Goal: Information Seeking & Learning: Learn about a topic

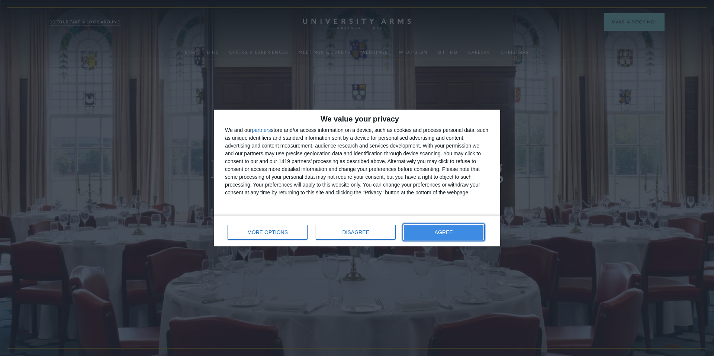
click at [428, 232] on button "AGREE" at bounding box center [444, 232] width 80 height 15
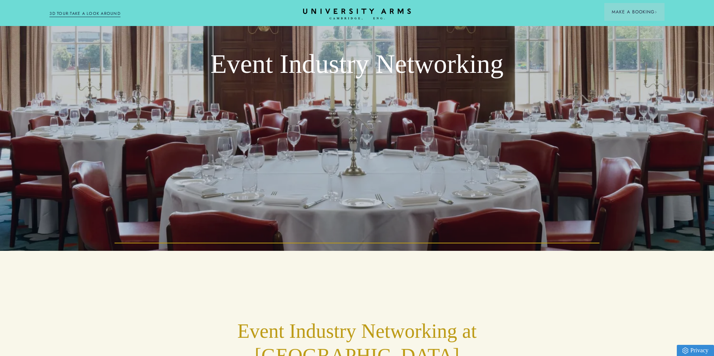
scroll to position [65, 0]
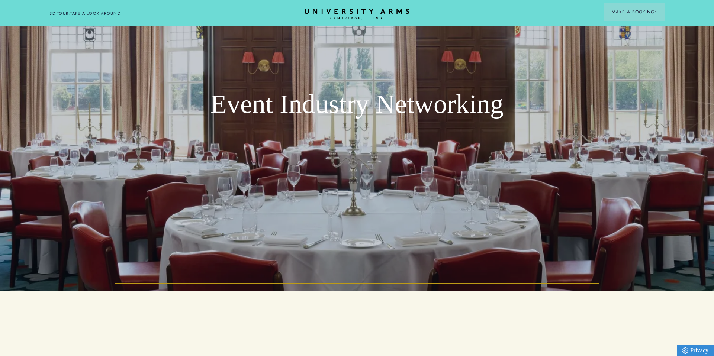
click at [366, 11] on icon "CAMBRIDGE’S LEADING LUXURY HOTEL SINCE [DATE]" at bounding box center [357, 14] width 104 height 11
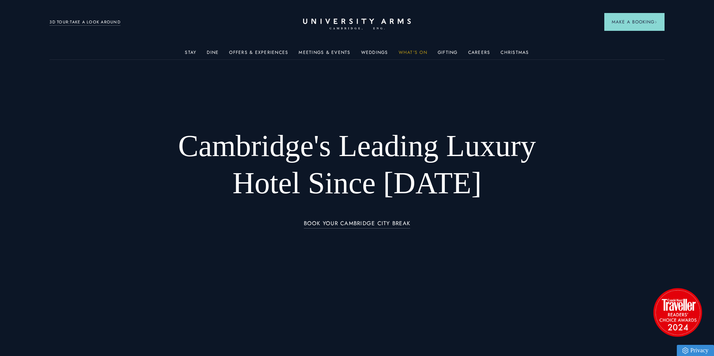
click at [421, 52] on link "What's On" at bounding box center [413, 55] width 29 height 10
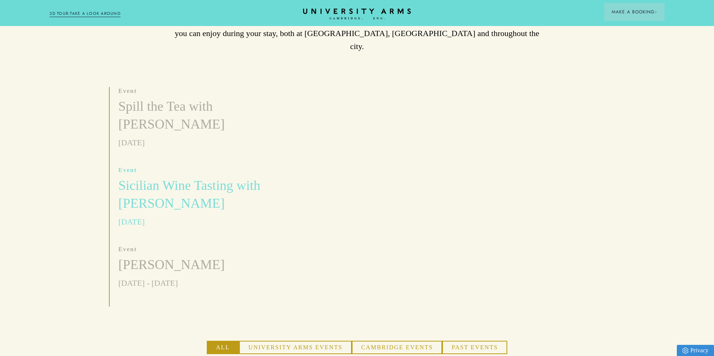
scroll to position [216, 0]
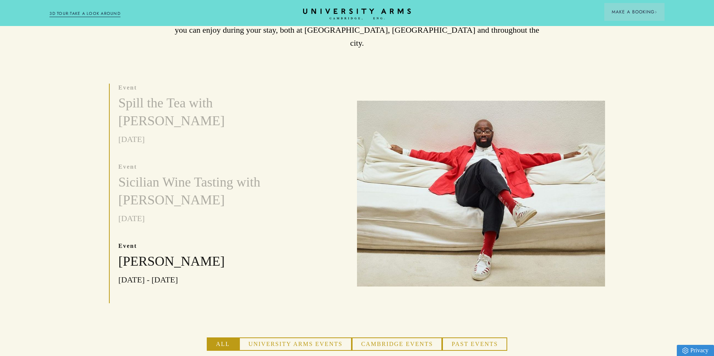
click at [279, 338] on button "University Arms Events" at bounding box center [295, 344] width 113 height 13
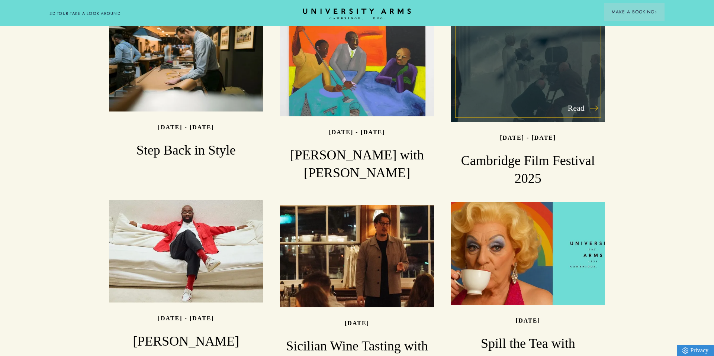
scroll to position [790, 0]
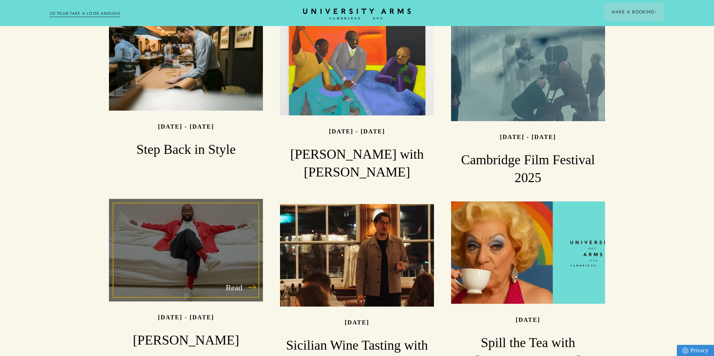
click at [165, 278] on div "Read" at bounding box center [186, 250] width 154 height 103
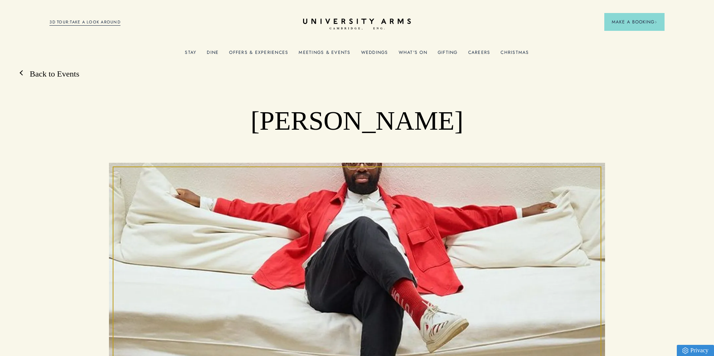
click at [41, 69] on link "Back to Events" at bounding box center [50, 73] width 57 height 11
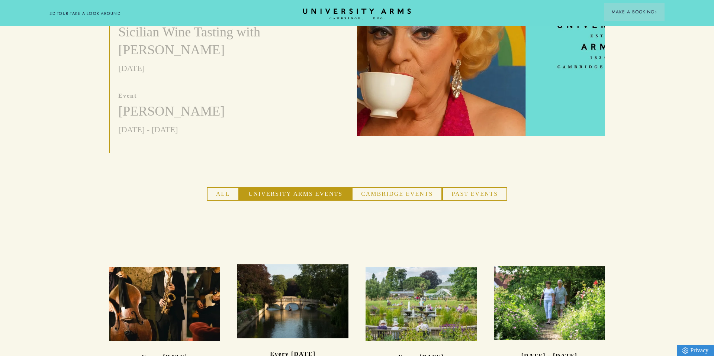
scroll to position [361, 0]
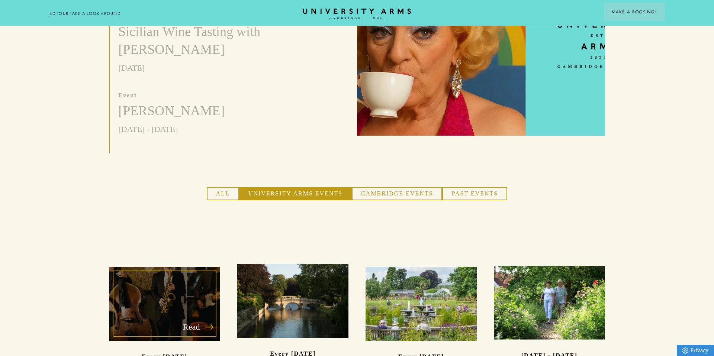
click at [126, 287] on div "Read" at bounding box center [164, 304] width 111 height 74
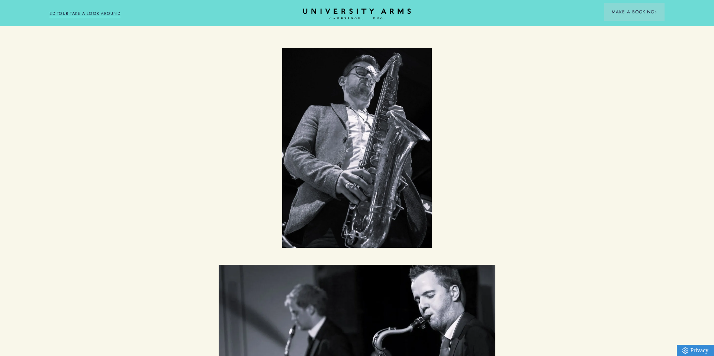
scroll to position [625, 0]
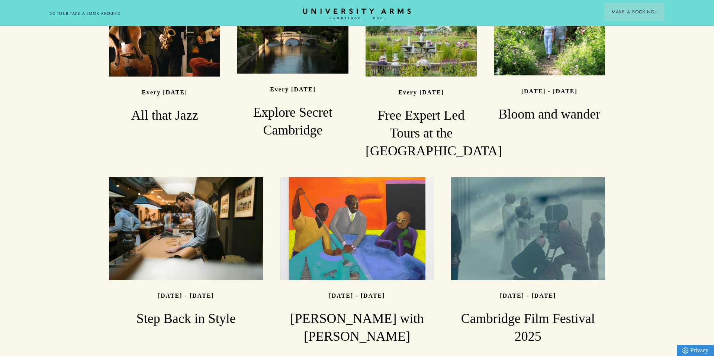
scroll to position [361, 0]
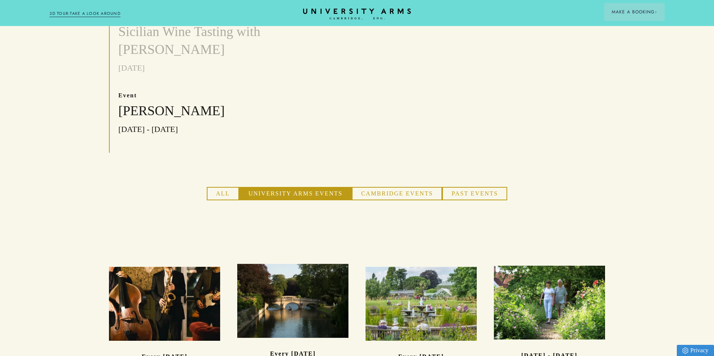
click at [469, 187] on button "Past Events" at bounding box center [474, 193] width 65 height 13
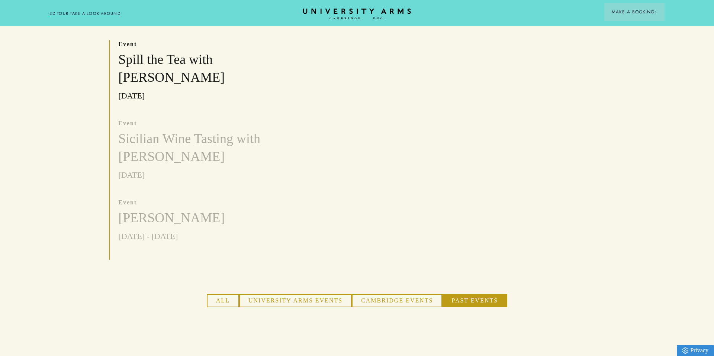
scroll to position [210, 0]
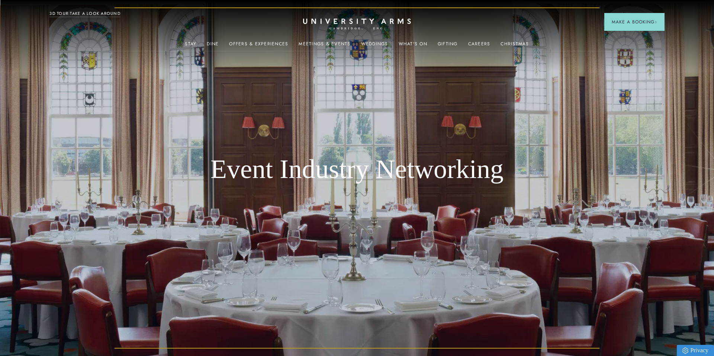
scroll to position [65, 0]
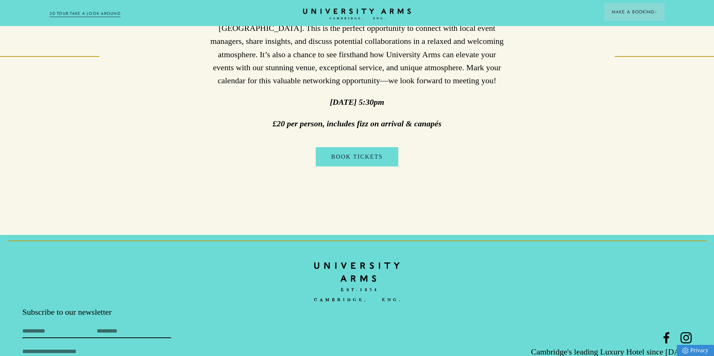
scroll to position [489, 0]
